Goal: Task Accomplishment & Management: Manage account settings

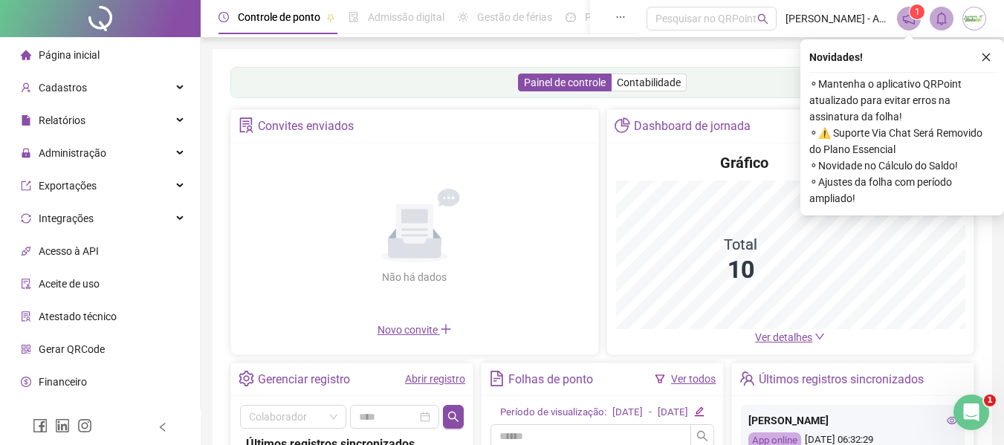
click at [461, 238] on div "Não há dados Não há dados" at bounding box center [414, 236] width 349 height 169
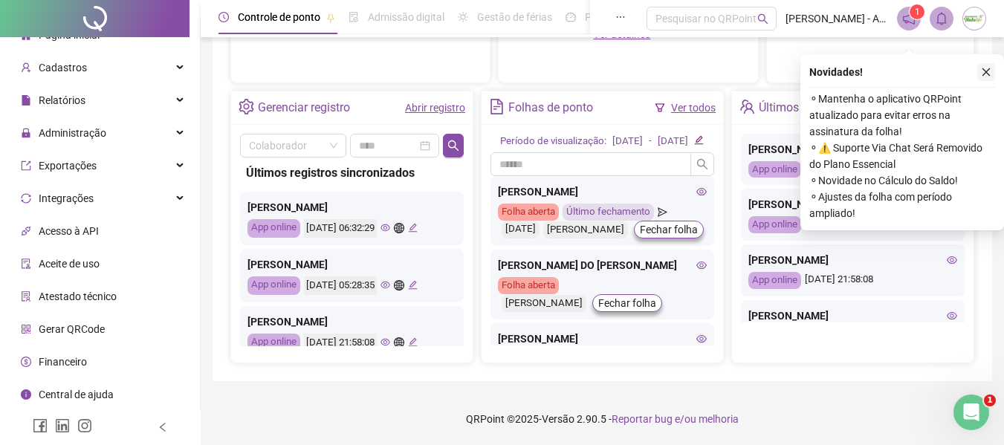
click at [984, 67] on icon "close" at bounding box center [986, 72] width 10 height 10
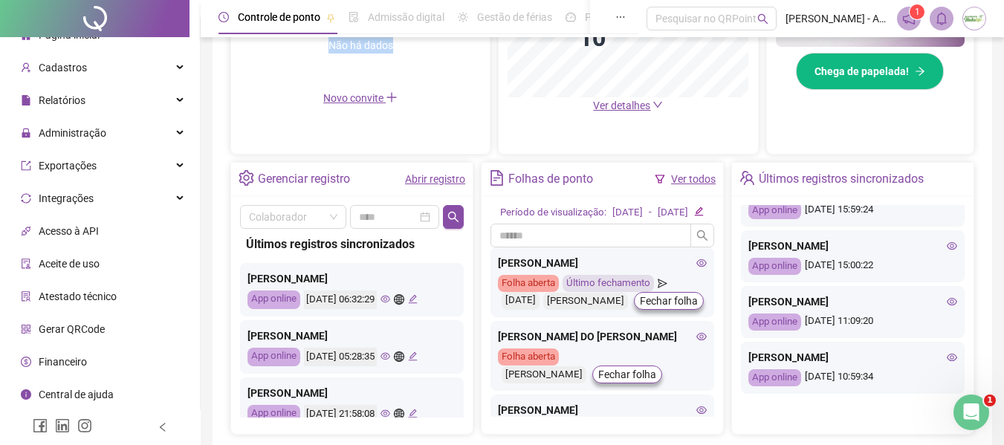
scroll to position [463, 0]
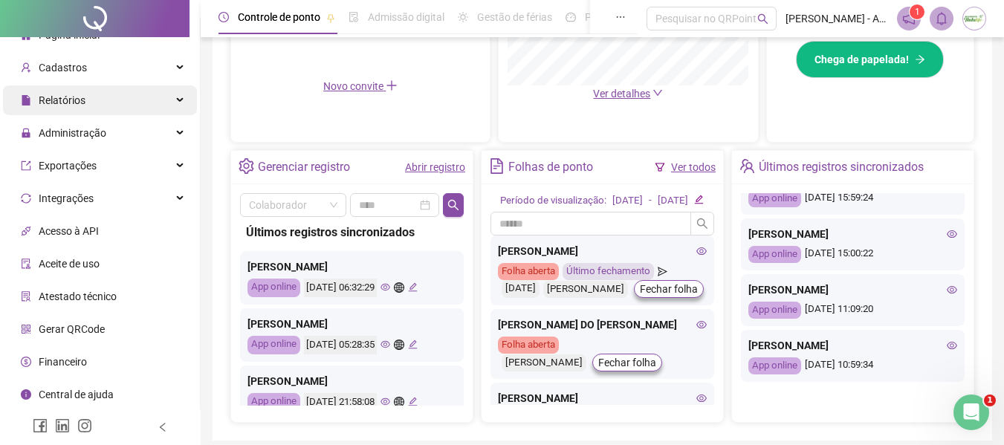
click at [132, 111] on div "Relatórios" at bounding box center [100, 100] width 194 height 30
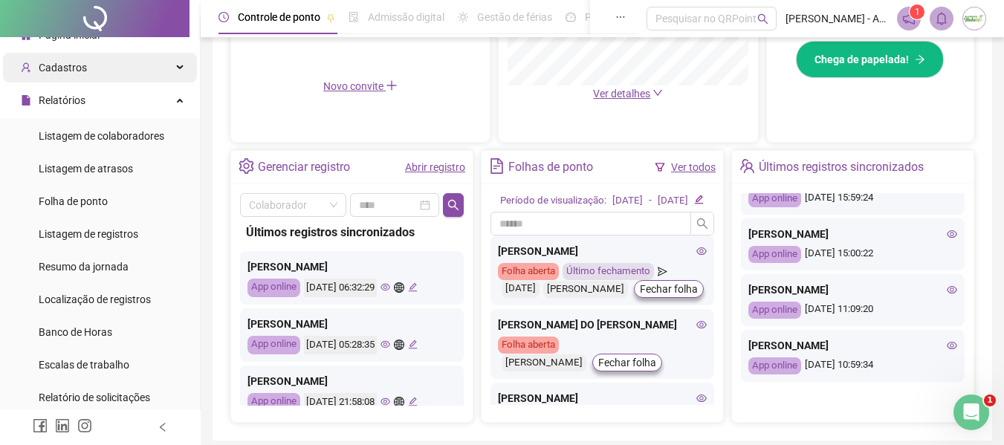
click at [153, 66] on div "Cadastros" at bounding box center [100, 68] width 194 height 30
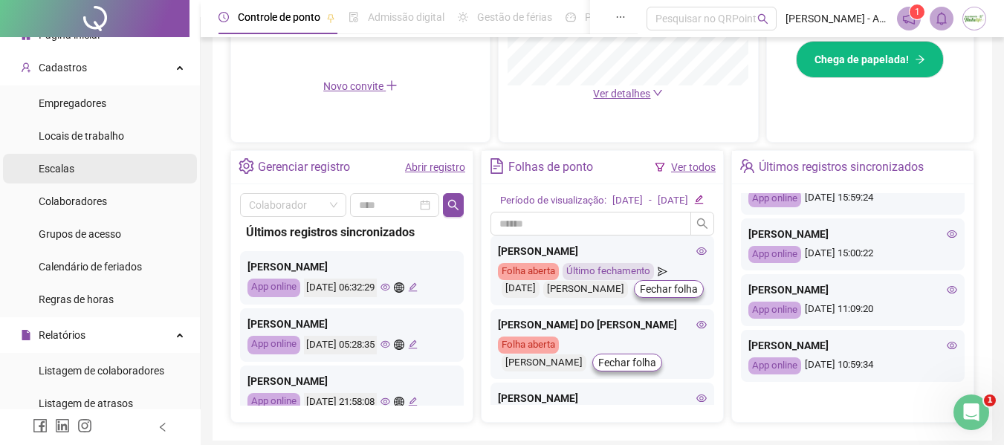
click at [132, 168] on li "Escalas" at bounding box center [100, 169] width 194 height 30
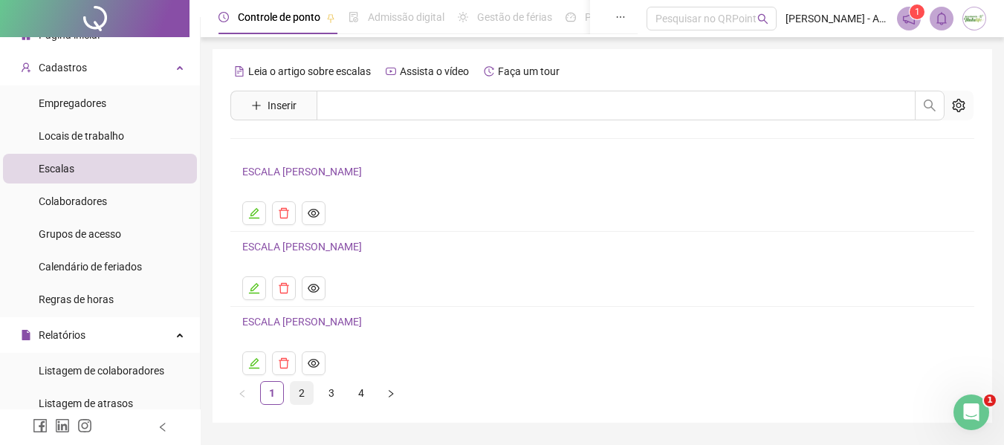
click at [300, 391] on link "2" at bounding box center [302, 393] width 22 height 22
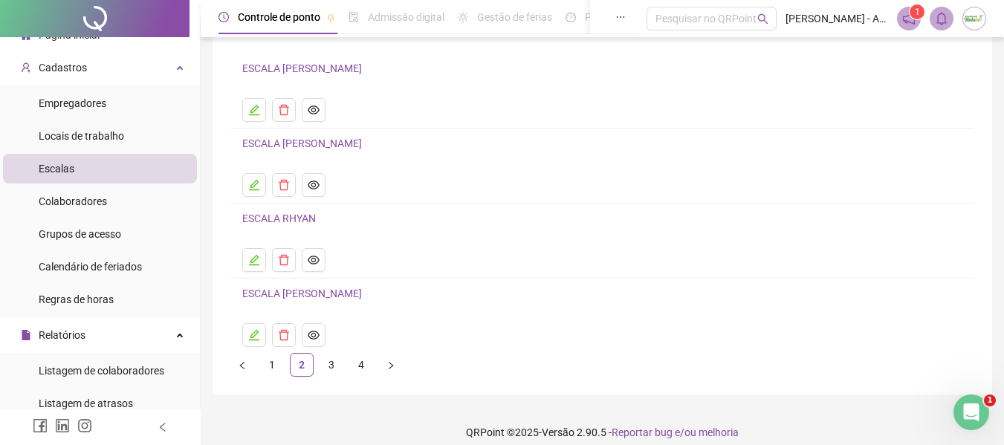
scroll to position [117, 0]
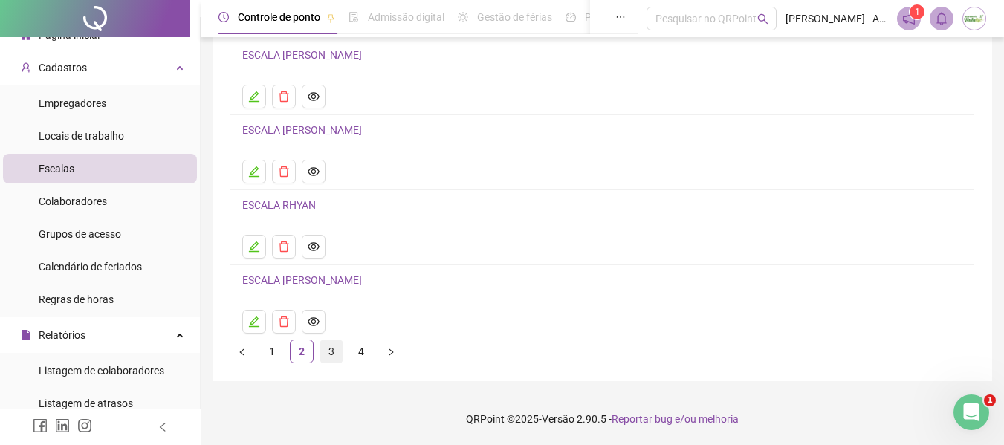
click at [329, 356] on link "3" at bounding box center [331, 351] width 22 height 22
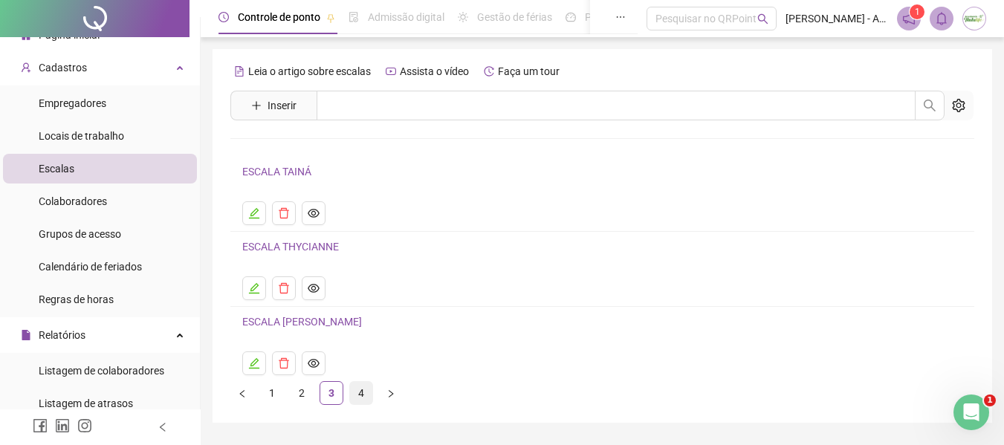
click at [359, 392] on link "4" at bounding box center [361, 393] width 22 height 22
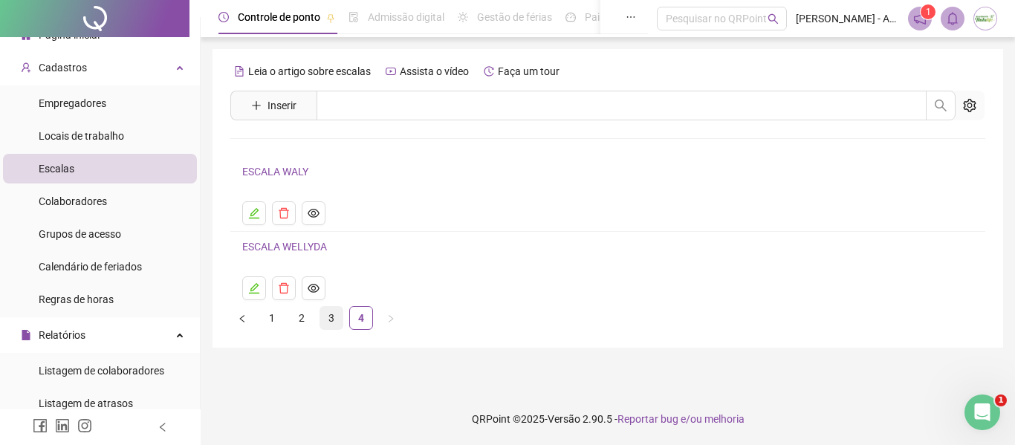
click at [335, 316] on link "3" at bounding box center [331, 318] width 22 height 22
click at [335, 316] on div "Leia o artigo sobre escalas Assista o vídeo Faça um tour Inserir Nenhum resulta…" at bounding box center [607, 198] width 791 height 299
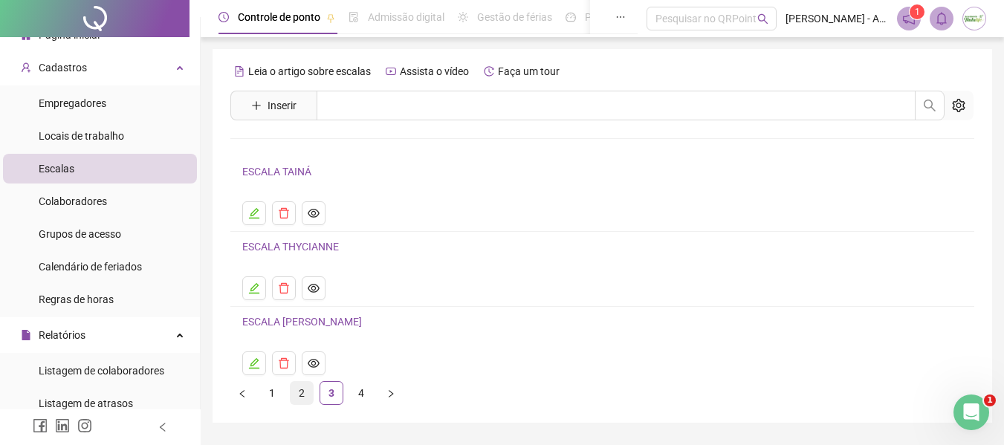
click at [305, 394] on link "2" at bounding box center [302, 393] width 22 height 22
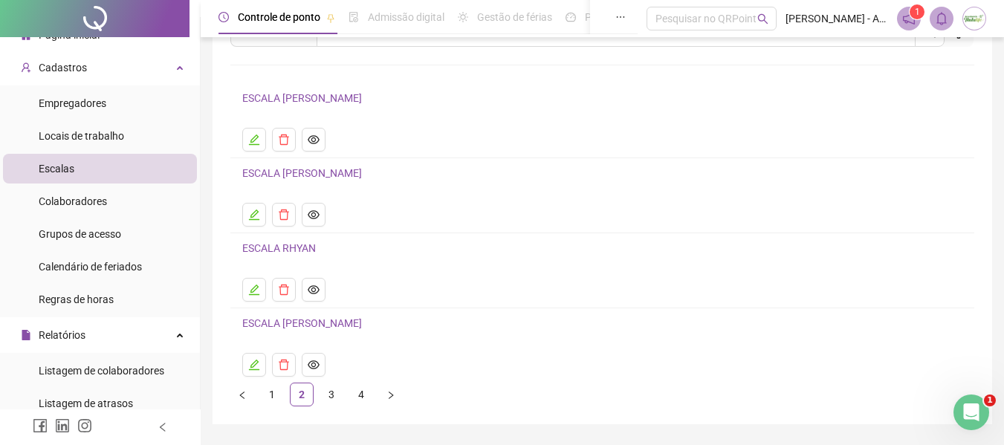
scroll to position [74, 0]
click at [270, 395] on link "1" at bounding box center [272, 394] width 22 height 22
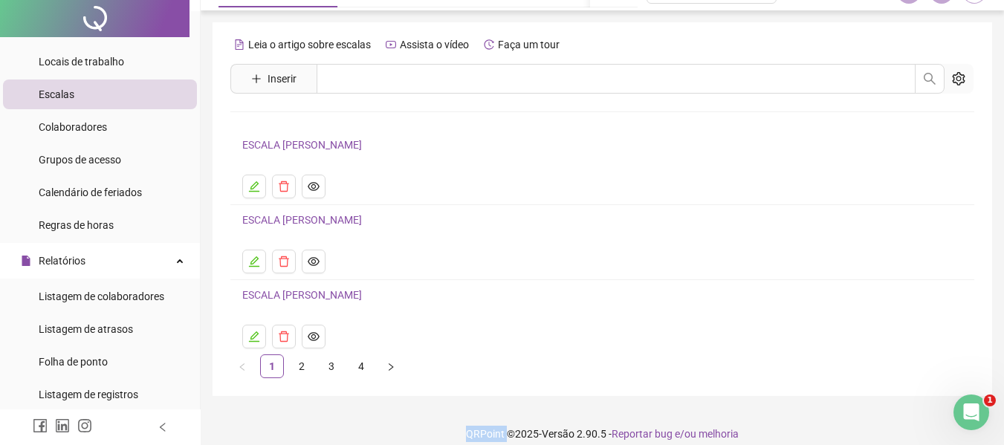
scroll to position [42, 0]
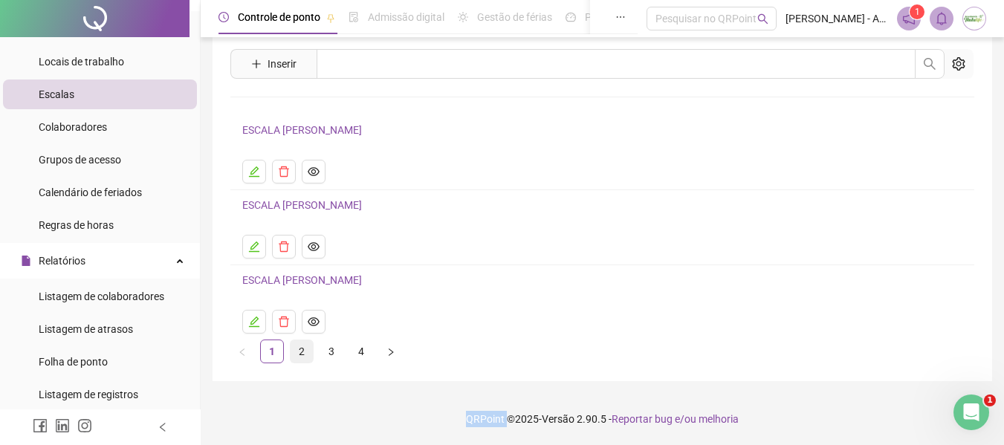
click at [300, 351] on link "2" at bounding box center [302, 351] width 22 height 22
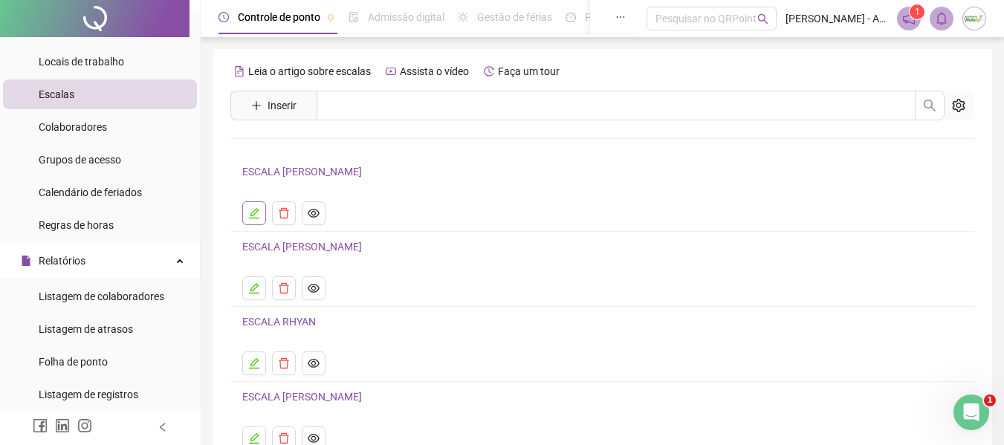
click at [246, 215] on button "button" at bounding box center [254, 213] width 24 height 24
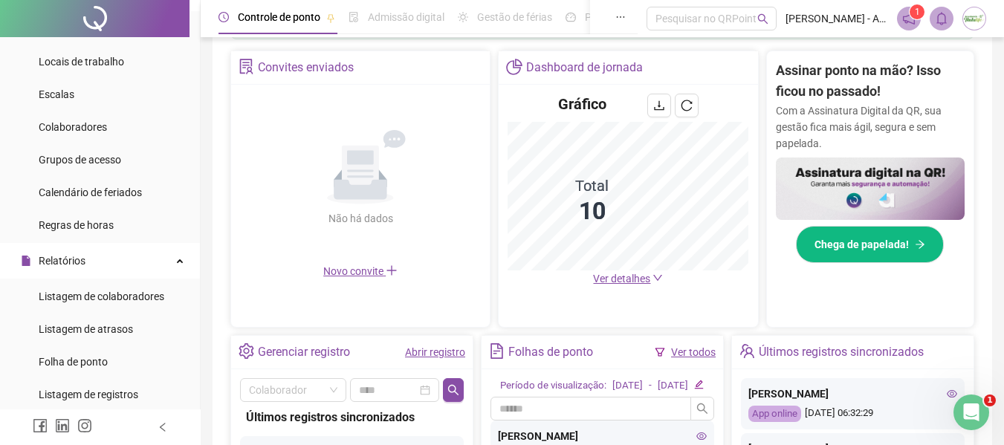
scroll to position [497, 0]
